Goal: Information Seeking & Learning: Find specific fact

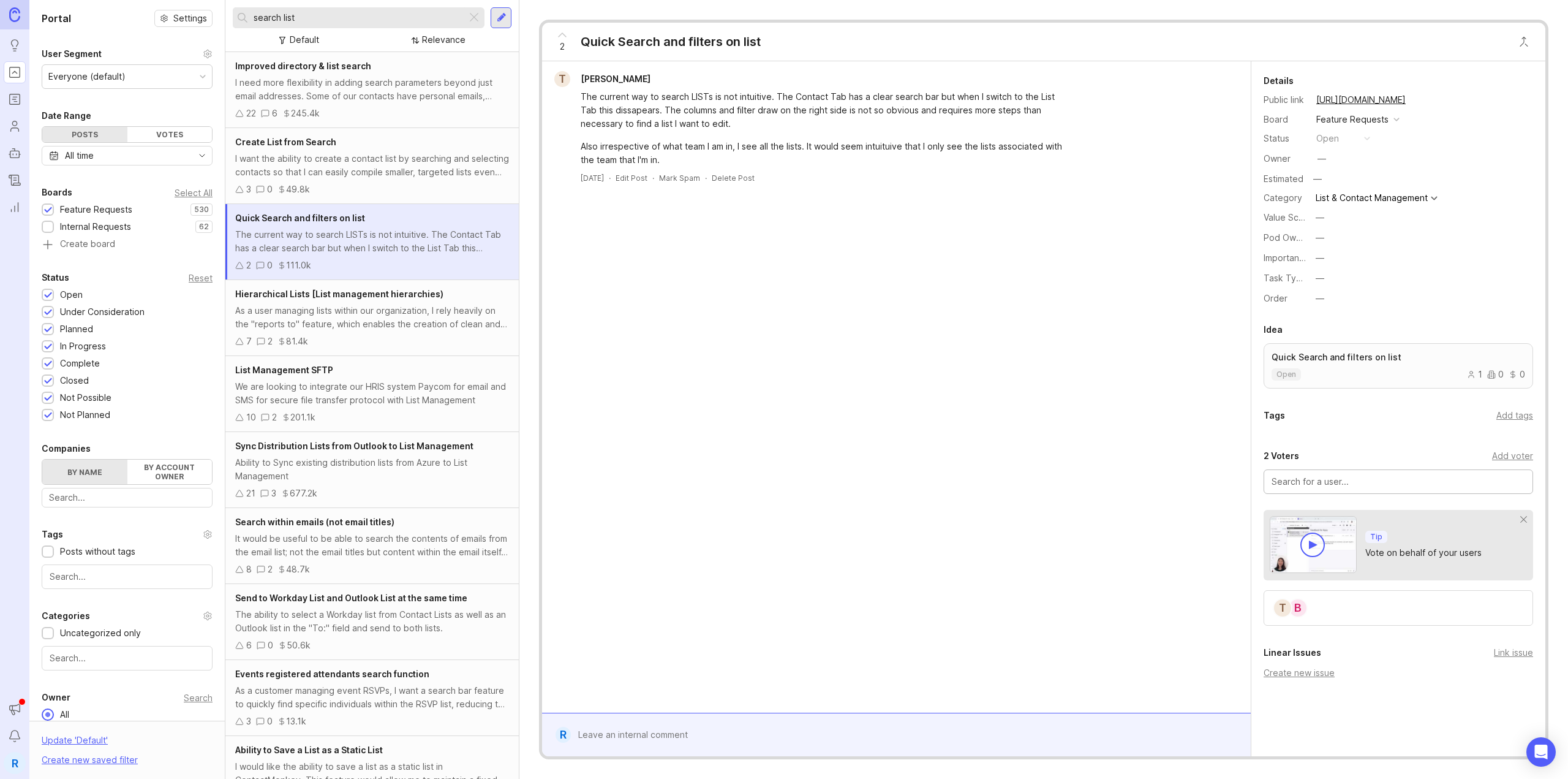
scroll to position [61, 0]
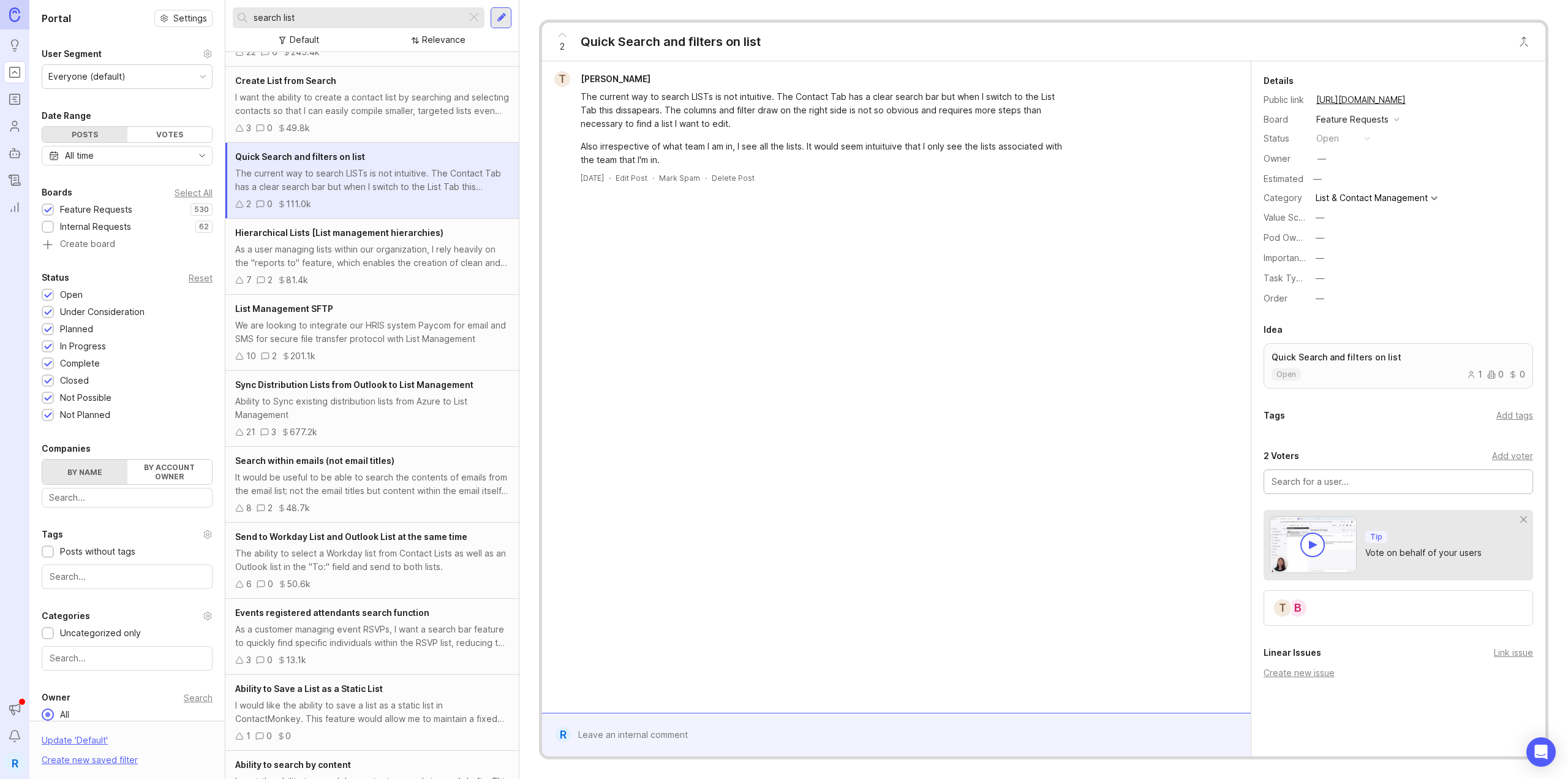
click at [313, 27] on div "search list" at bounding box center [350, 18] width 234 height 21
drag, startPoint x: 347, startPoint y: 57, endPoint x: 357, endPoint y: 68, distance: 14.9
click at [360, 78] on div "search list Default Relevance Improved directory & list search I need more flex…" at bounding box center [372, 389] width 294 height 779
click at [335, 16] on input "search list" at bounding box center [358, 18] width 208 height 14
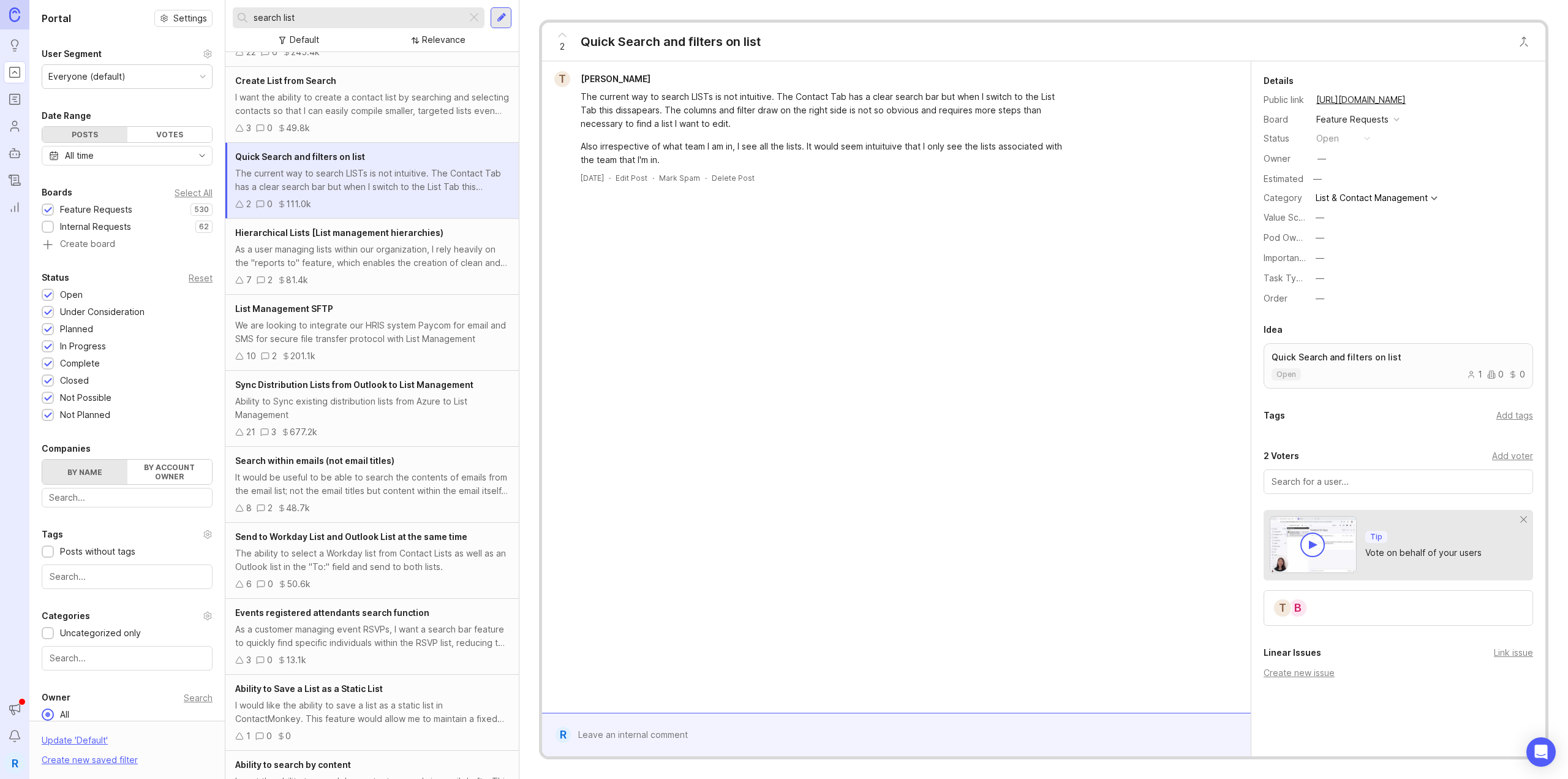
click at [335, 16] on input "search list" at bounding box center [358, 18] width 208 height 14
type input "report time of open"
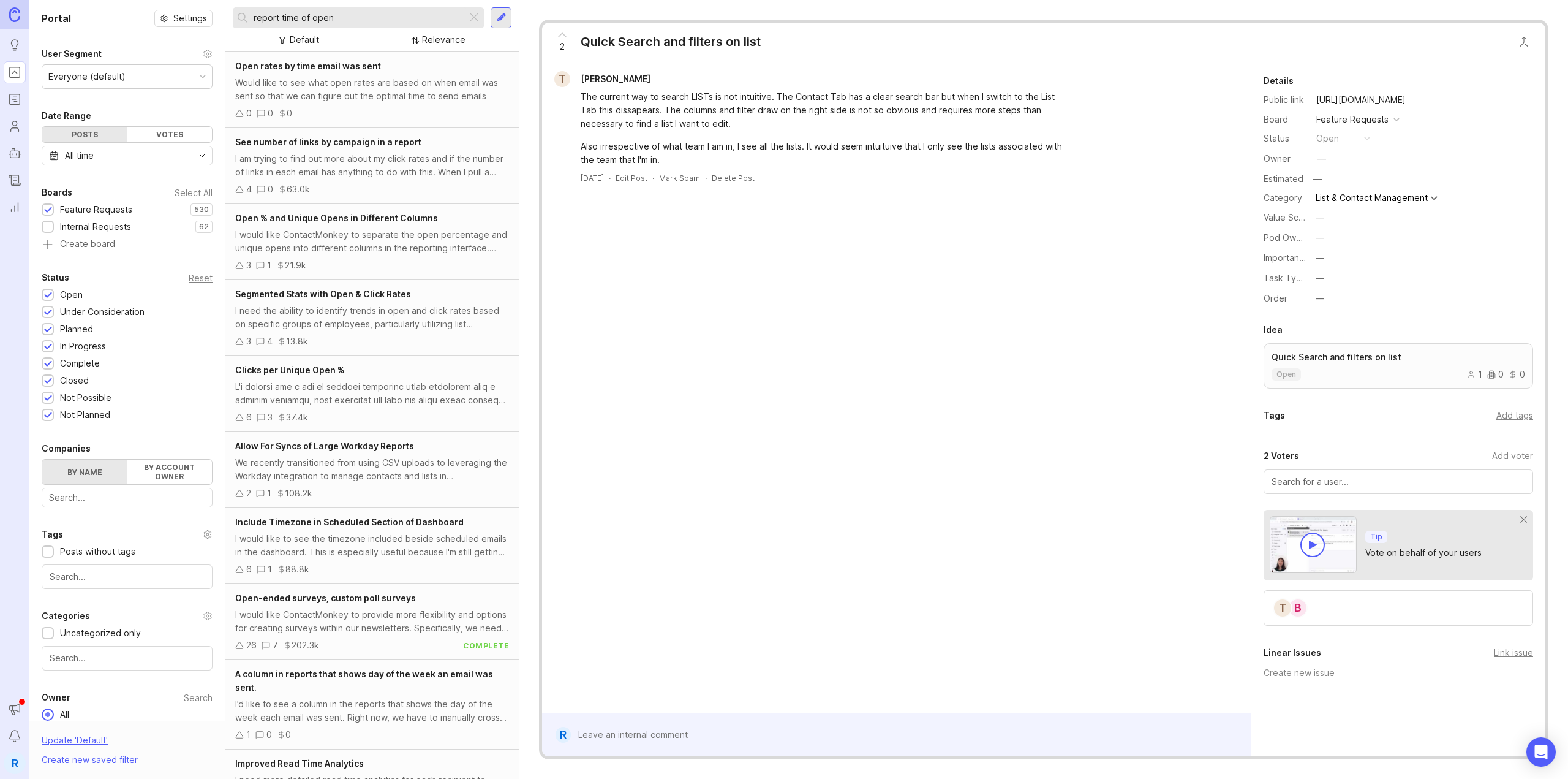
click at [339, 82] on div "Would like to see what open rates are based on when email was sent so that we c…" at bounding box center [372, 90] width 274 height 27
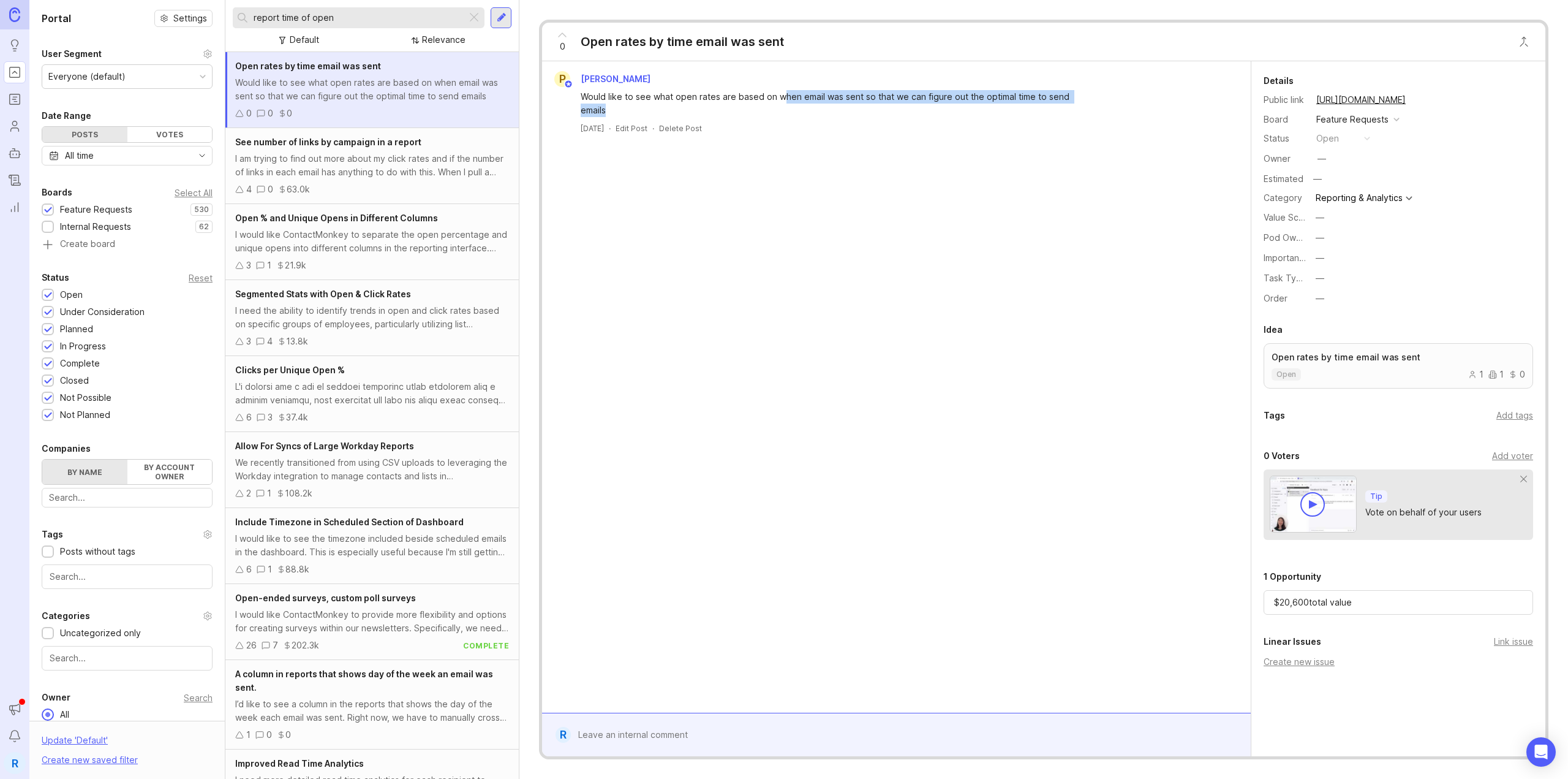
drag, startPoint x: 780, startPoint y: 94, endPoint x: 918, endPoint y: 119, distance: 140.2
click at [897, 109] on div "Would like to see what open rates are based on when email was sent so that we c…" at bounding box center [826, 104] width 490 height 27
click at [918, 119] on div "[PERSON_NAME] [PERSON_NAME] Would like to see what open rates are based on when…" at bounding box center [896, 102] width 699 height 63
